Goal: Share content

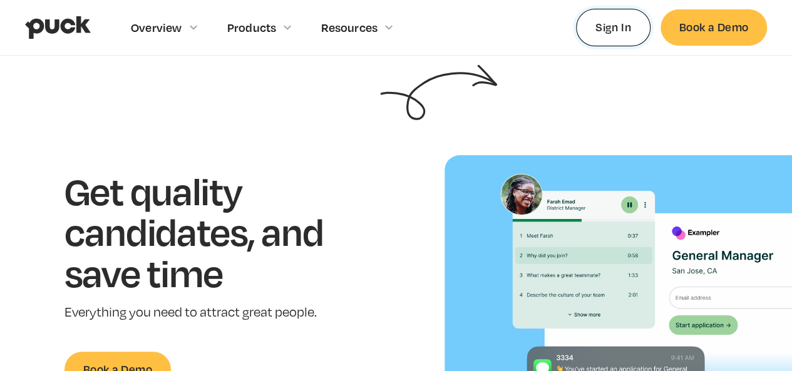
click at [602, 24] on link "Sign In" at bounding box center [613, 27] width 74 height 37
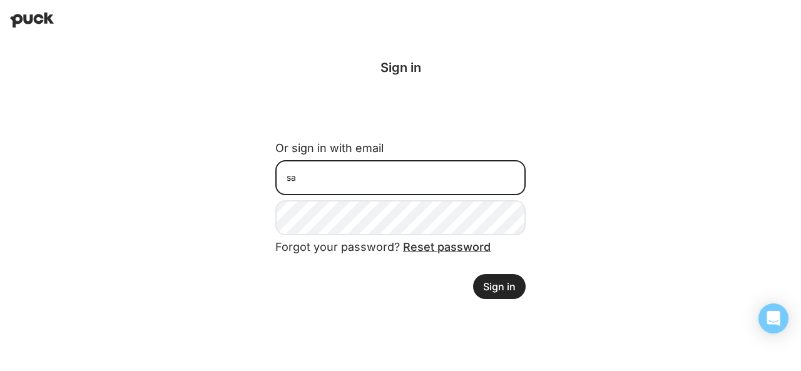
click at [470, 189] on input "sa" at bounding box center [400, 177] width 250 height 35
type input "[EMAIL_ADDRESS][DOMAIN_NAME]"
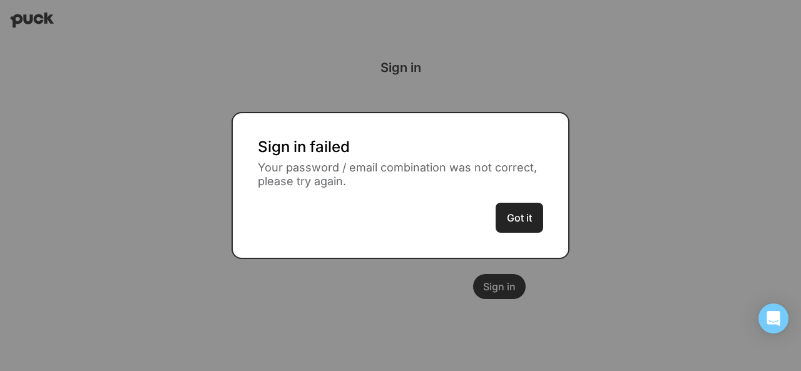
click at [521, 220] on button "Got it" at bounding box center [520, 218] width 48 height 30
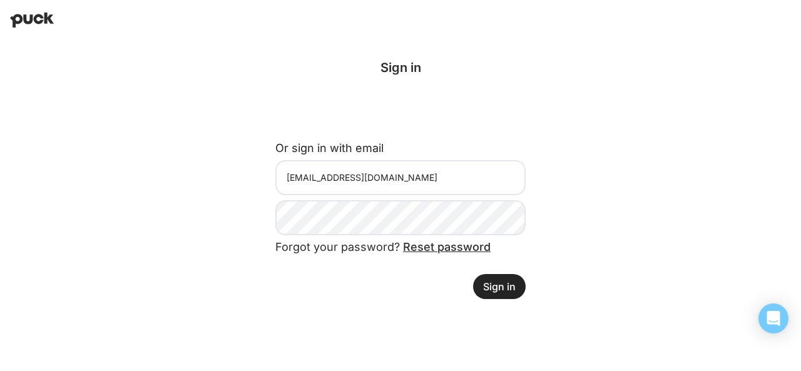
click at [463, 247] on link "Reset password" at bounding box center [447, 246] width 88 height 13
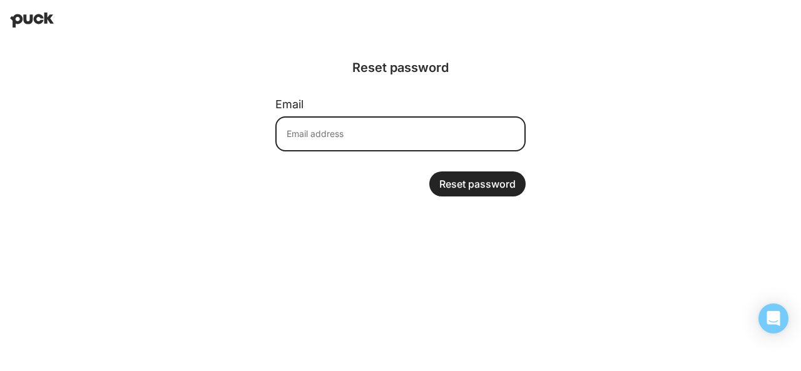
click at [407, 128] on input at bounding box center [400, 133] width 250 height 35
type input "skelemen@welchs.com"
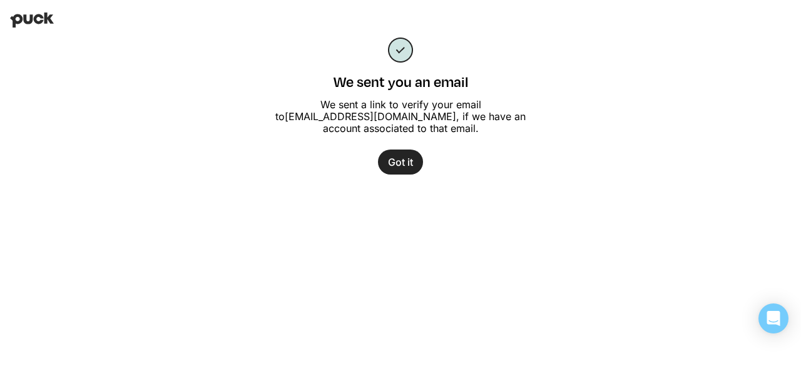
click at [402, 160] on button "Got it" at bounding box center [400, 162] width 45 height 25
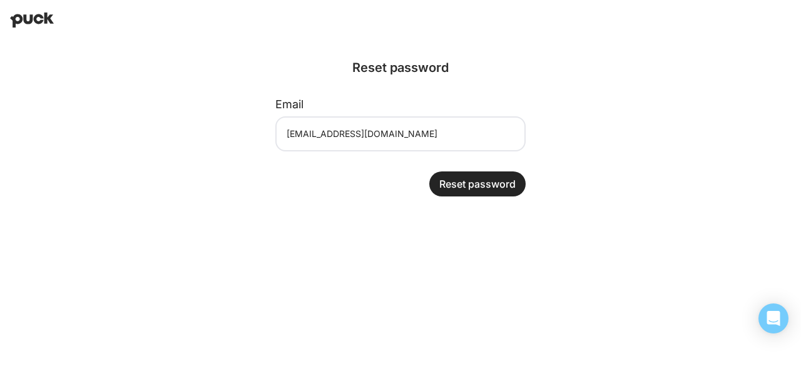
click at [257, 217] on html "Reset password Email skelemen@welchs.com Reset password" at bounding box center [400, 108] width 801 height 217
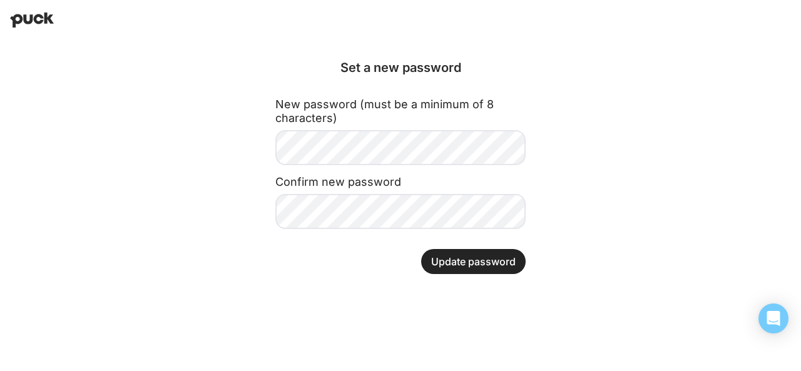
click at [498, 273] on button "Update password" at bounding box center [473, 261] width 105 height 25
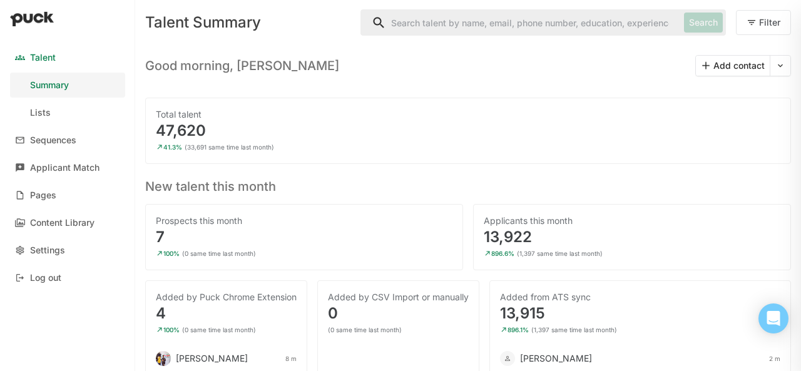
click at [48, 49] on link "Talent" at bounding box center [67, 57] width 115 height 25
click at [54, 115] on link "Lists" at bounding box center [67, 112] width 115 height 25
click at [89, 221] on div "Content Library" at bounding box center [62, 223] width 64 height 11
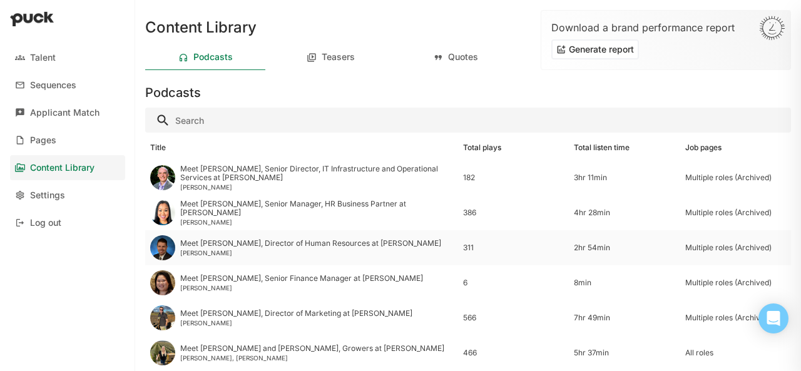
click at [168, 246] on img at bounding box center [162, 247] width 25 height 25
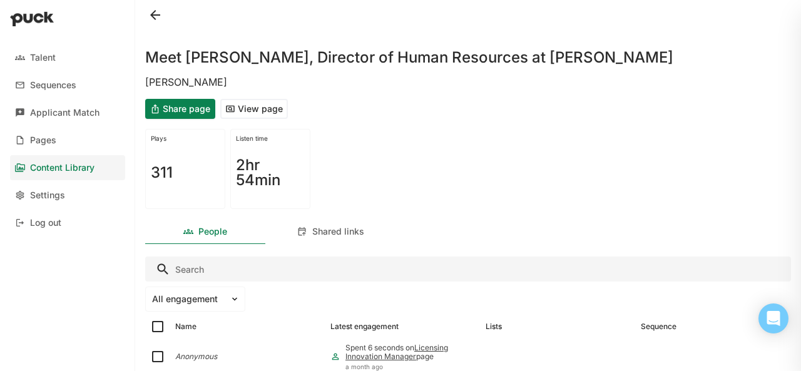
click at [162, 13] on button at bounding box center [155, 15] width 20 height 20
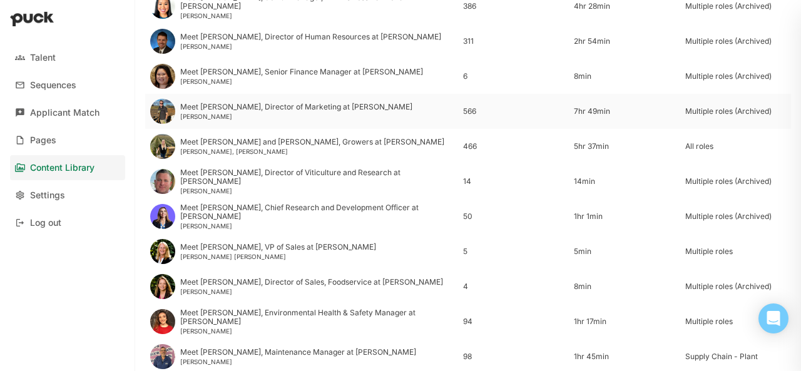
scroll to position [311, 0]
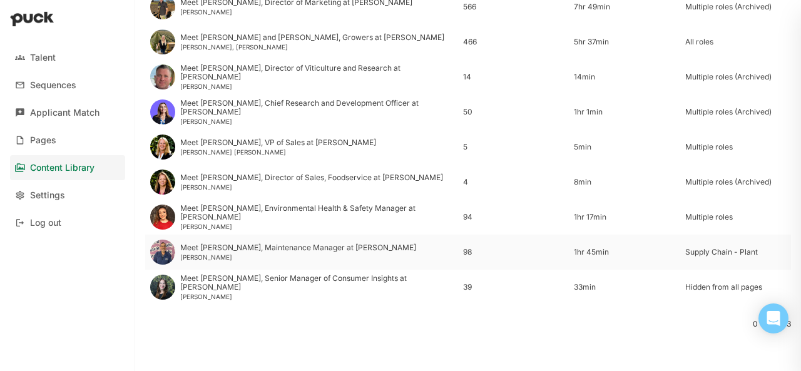
click at [235, 254] on div "[PERSON_NAME]" at bounding box center [298, 258] width 236 height 8
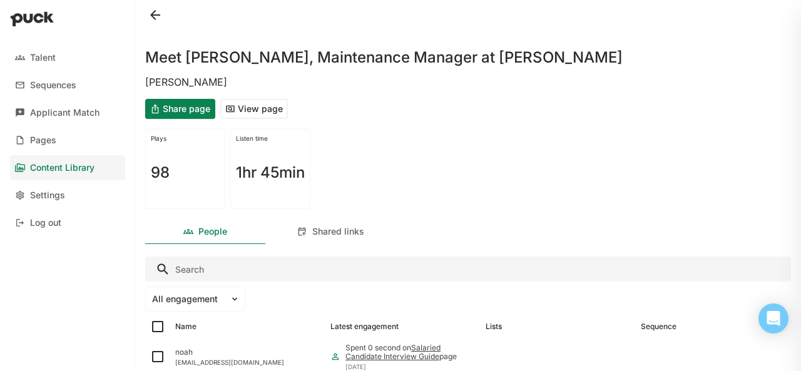
click at [169, 111] on button "Share page" at bounding box center [180, 109] width 70 height 20
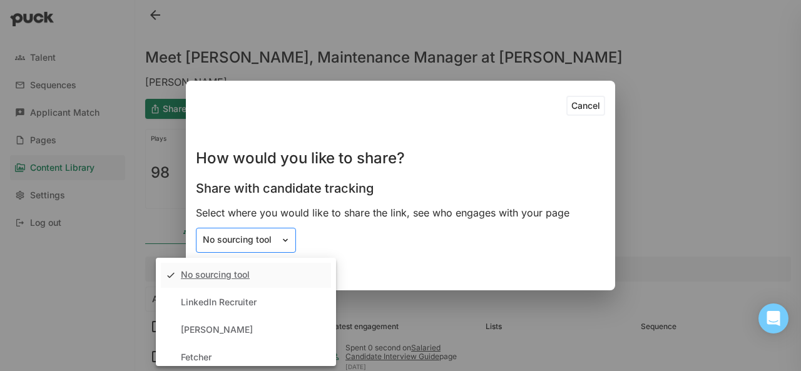
click at [242, 240] on div "No sourcing tool" at bounding box center [238, 240] width 71 height 11
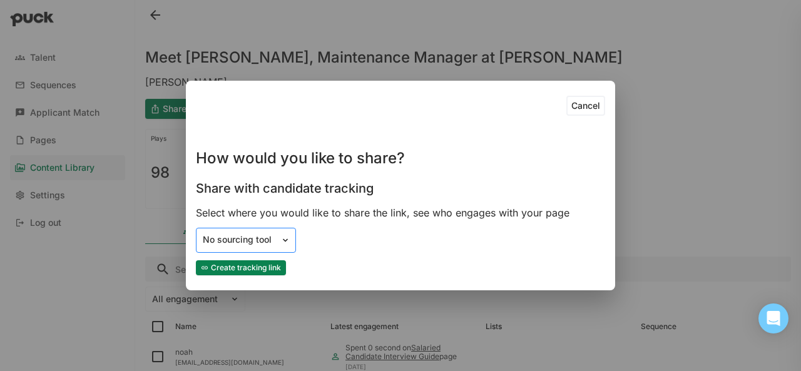
click at [242, 240] on div "No sourcing tool" at bounding box center [238, 240] width 71 height 11
click at [595, 101] on button "Cancel" at bounding box center [586, 106] width 39 height 20
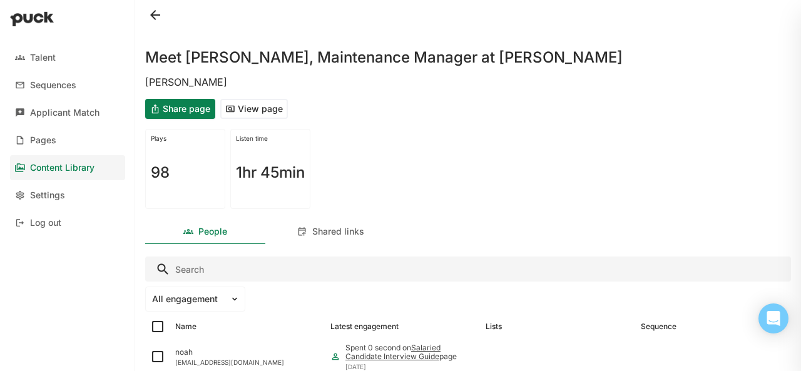
scroll to position [69, 0]
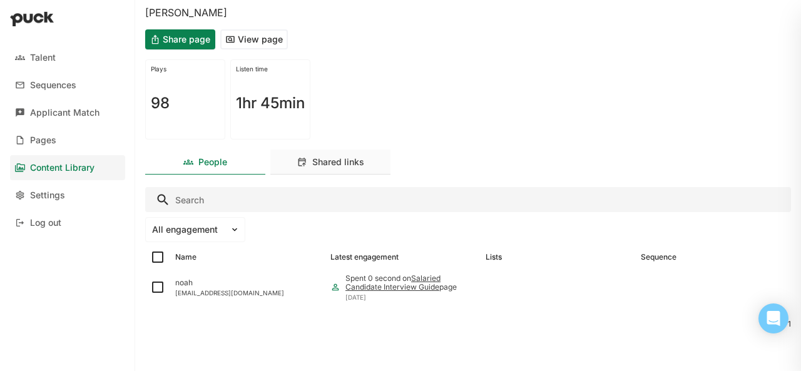
click at [348, 171] on div "Shared links" at bounding box center [330, 162] width 120 height 25
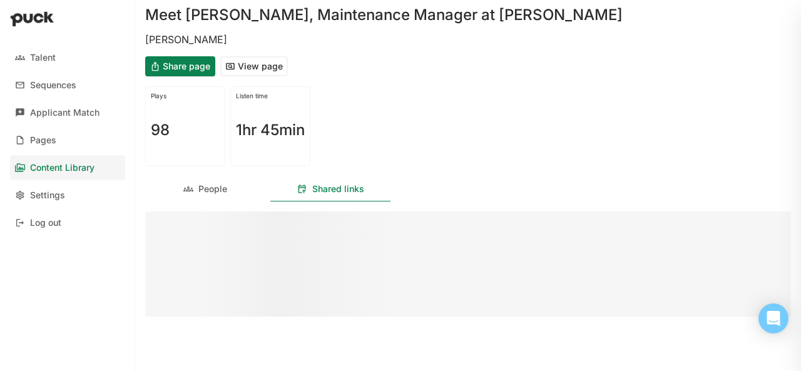
scroll to position [0, 0]
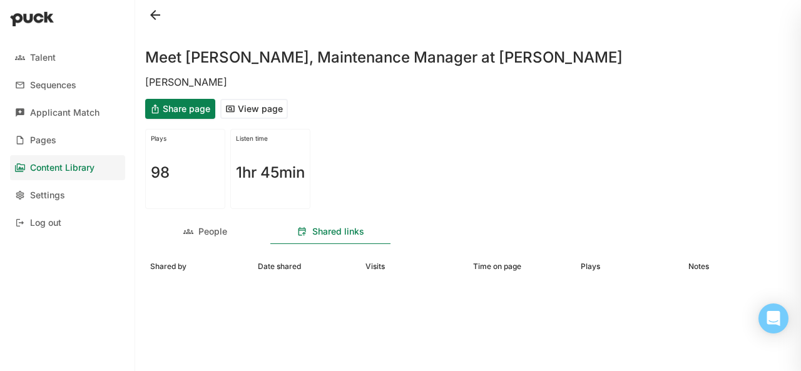
click at [493, 107] on div "Share page View page" at bounding box center [468, 109] width 646 height 30
click at [240, 106] on button "View page" at bounding box center [254, 109] width 68 height 20
